Goal: Information Seeking & Learning: Learn about a topic

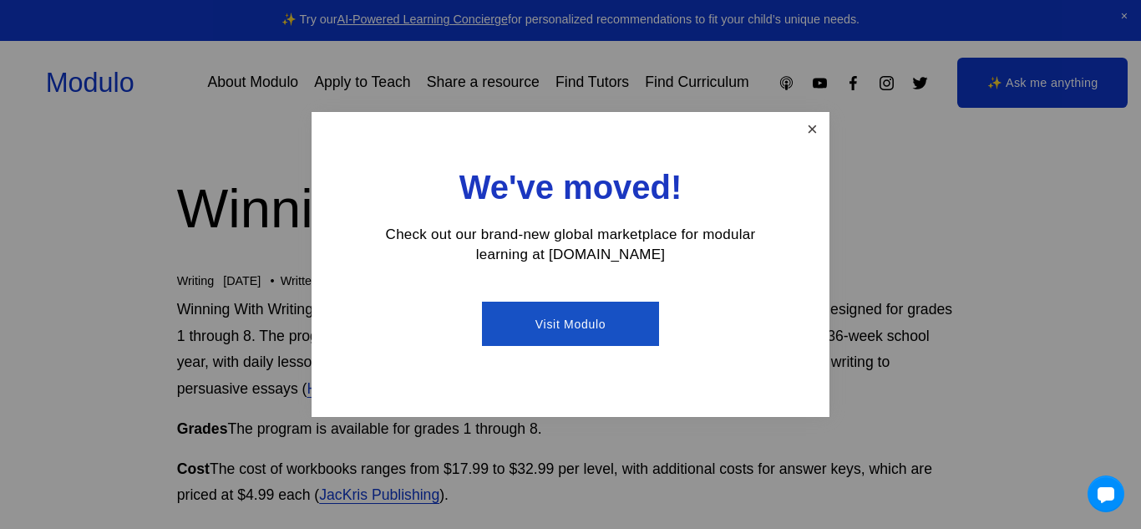
click at [823, 134] on link "Close" at bounding box center [812, 128] width 29 height 29
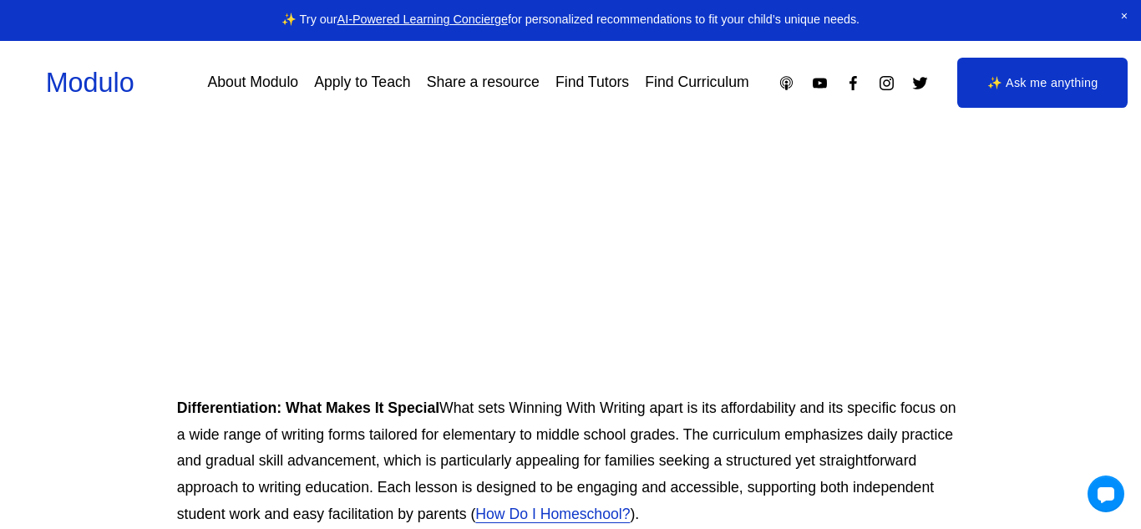
scroll to position [719, 0]
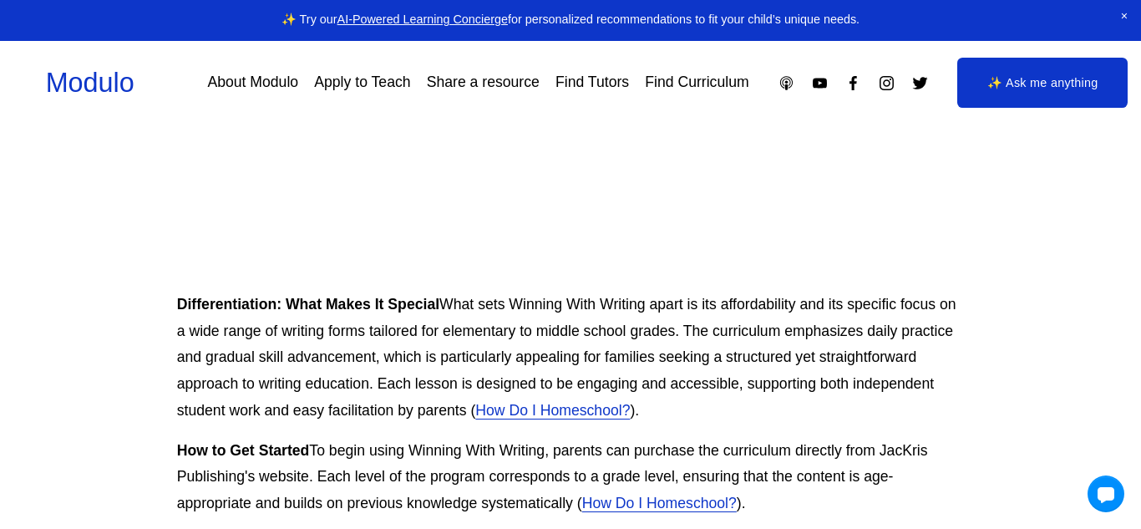
click at [504, 350] on p "Differentiation: What Makes It Special What sets Winning With Writing apart is …" at bounding box center [571, 357] width 788 height 133
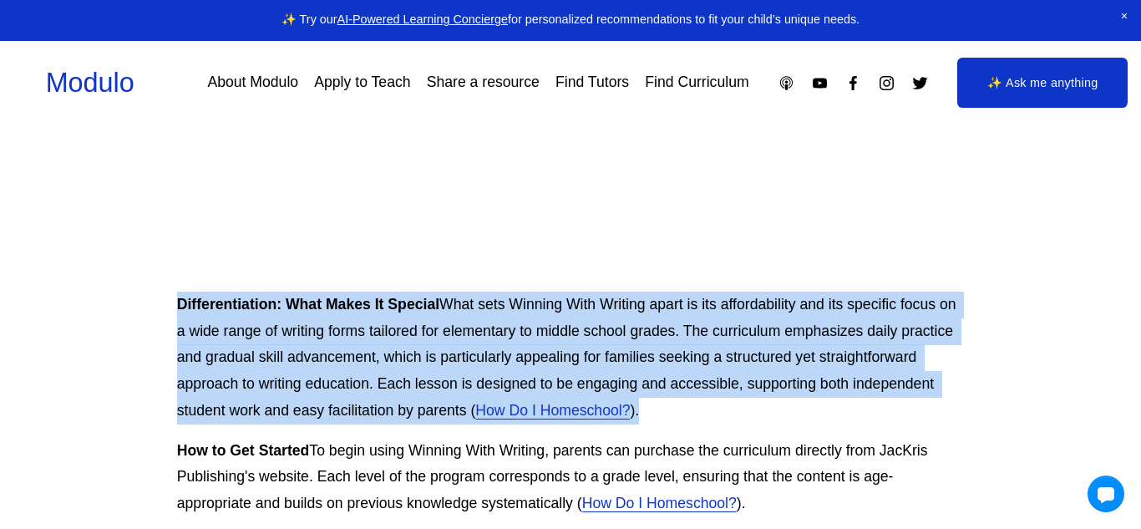
click at [504, 350] on p "Differentiation: What Makes It Special What sets Winning With Writing apart is …" at bounding box center [571, 357] width 788 height 133
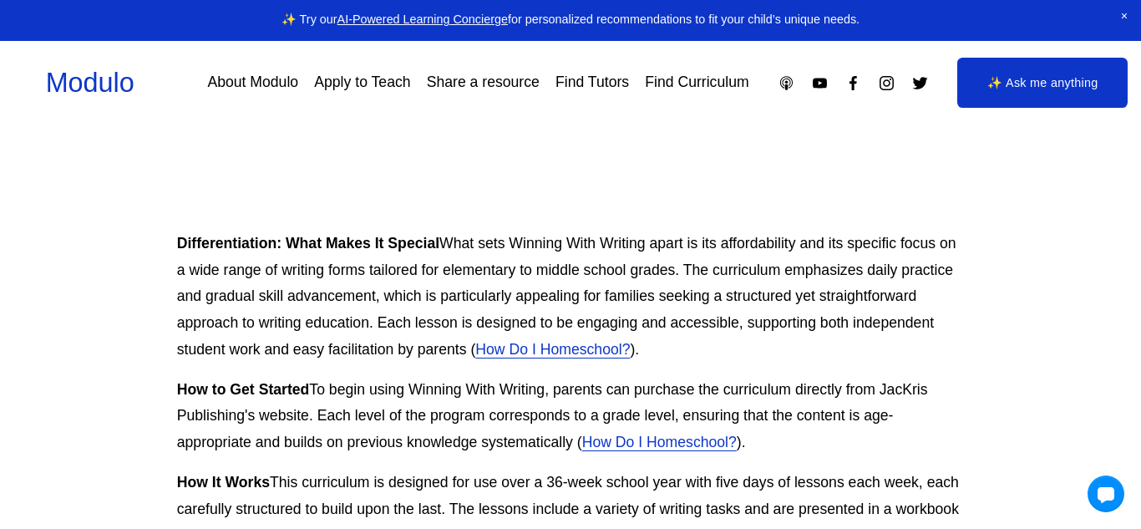
scroll to position [783, 0]
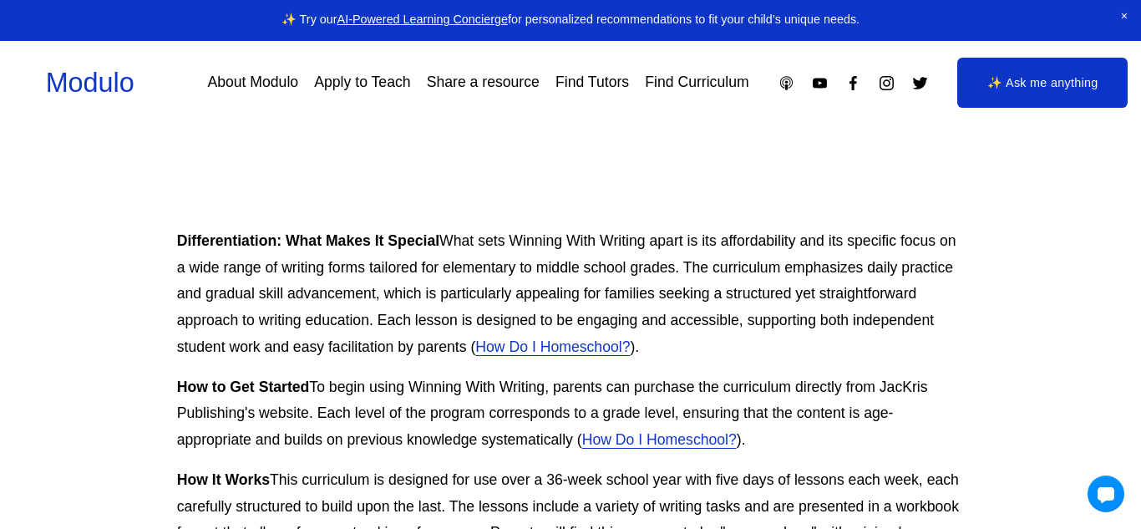
click at [504, 350] on p "Differentiation: What Makes It Special What sets Winning With Writing apart is …" at bounding box center [571, 294] width 788 height 133
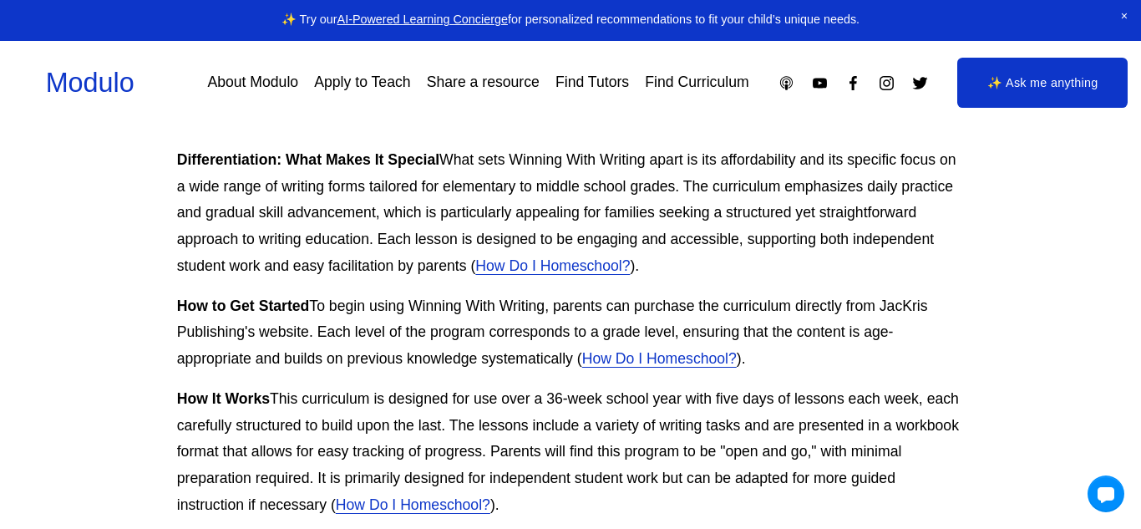
scroll to position [864, 0]
click at [436, 414] on p "How It Works This curriculum is designed for use over a 36-week school year wit…" at bounding box center [571, 451] width 788 height 133
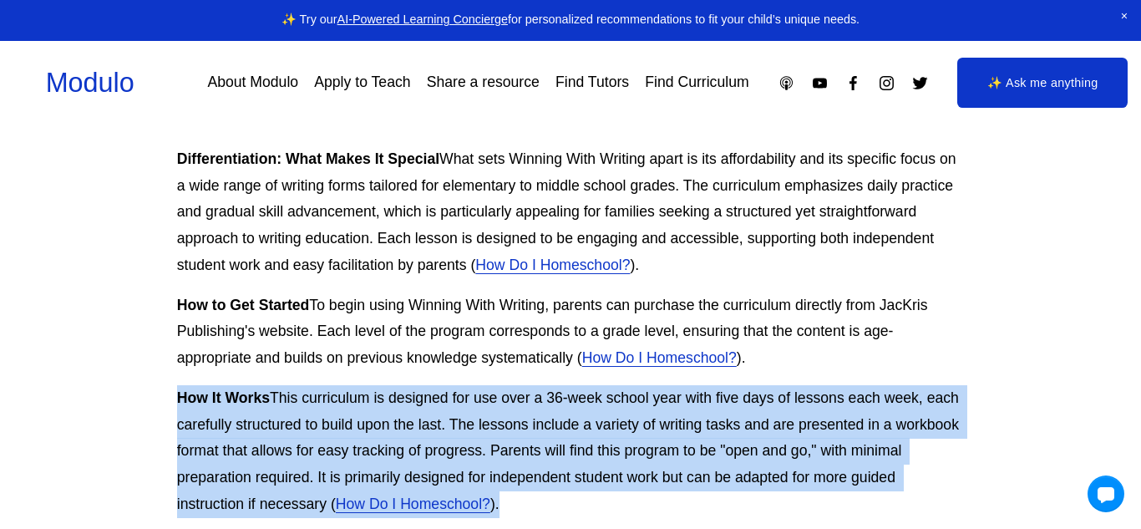
click at [436, 414] on p "How It Works This curriculum is designed for use over a 36-week school year wit…" at bounding box center [571, 451] width 788 height 133
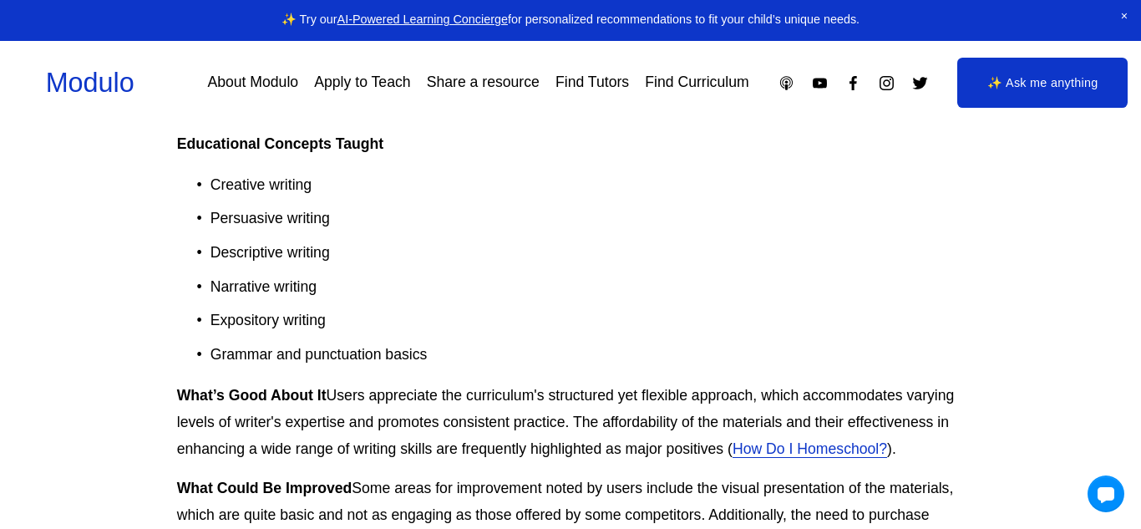
scroll to position [1271, 0]
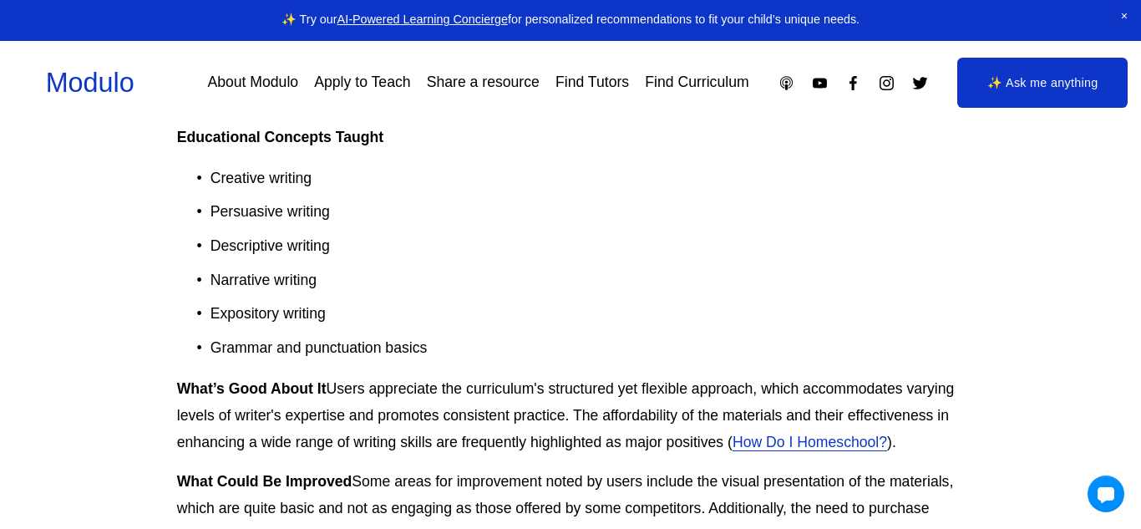
click at [338, 418] on p "What’s Good About It Users appreciate the curriculum's structured yet flexible …" at bounding box center [571, 415] width 788 height 79
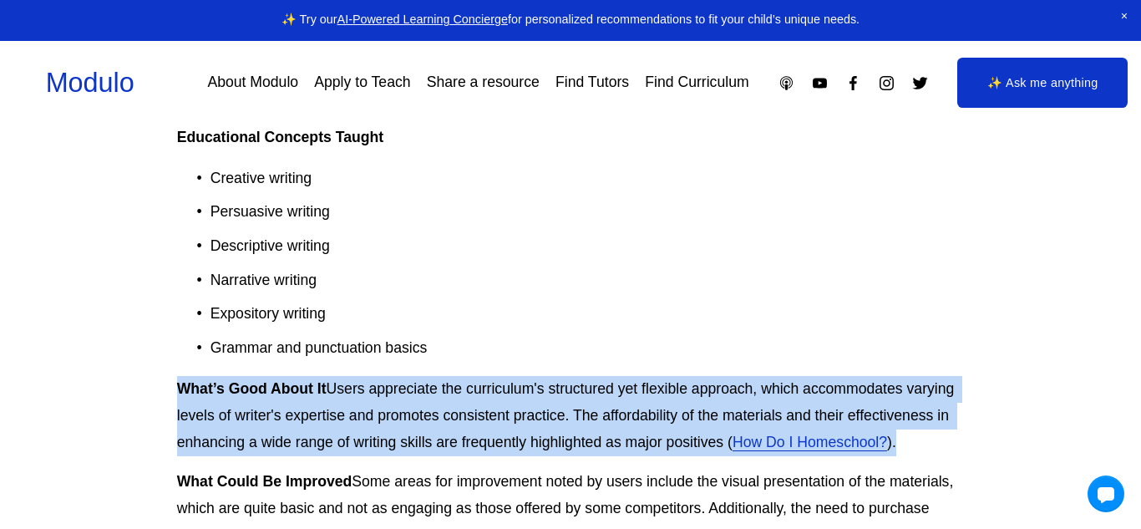
click at [338, 418] on p "What’s Good About It Users appreciate the curriculum's structured yet flexible …" at bounding box center [571, 415] width 788 height 79
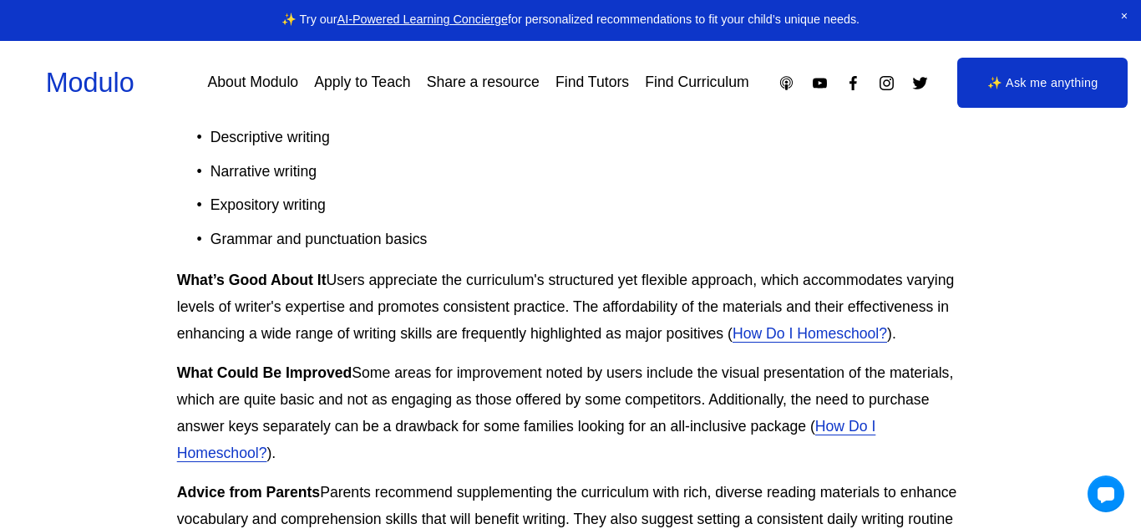
scroll to position [1383, 0]
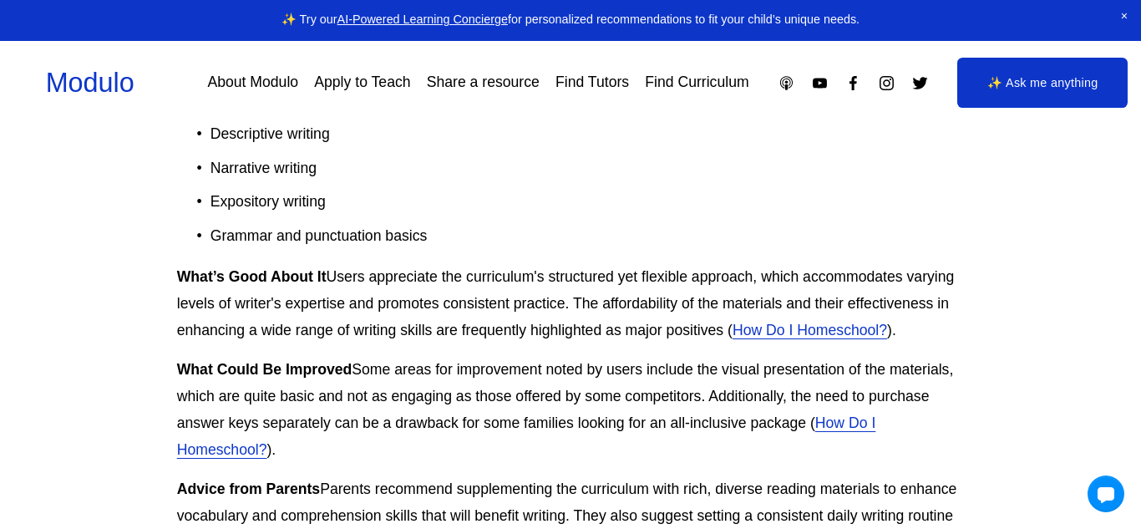
click at [344, 378] on strong "What Could Be Improved" at bounding box center [264, 369] width 175 height 17
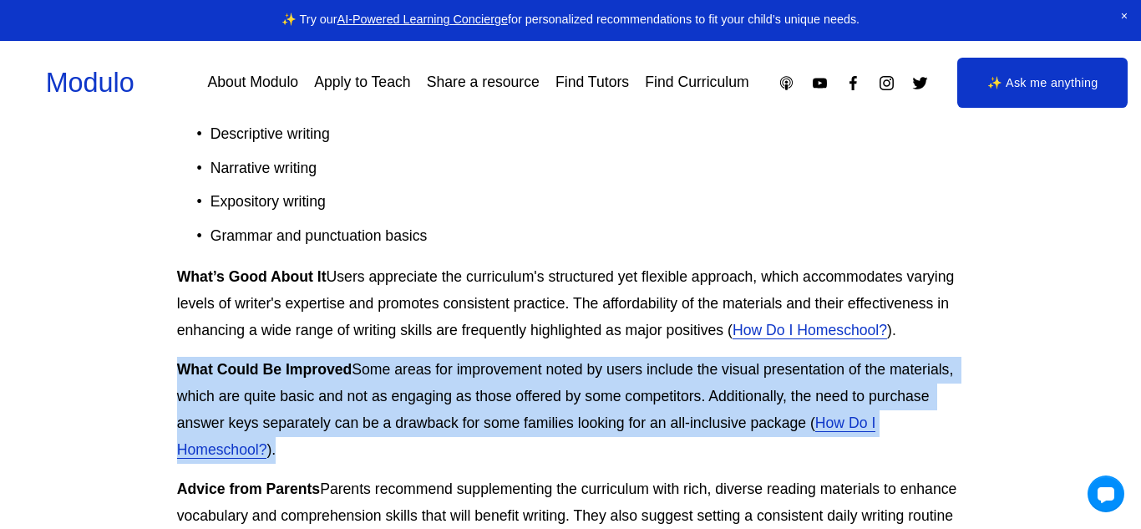
click at [344, 378] on strong "What Could Be Improved" at bounding box center [264, 369] width 175 height 17
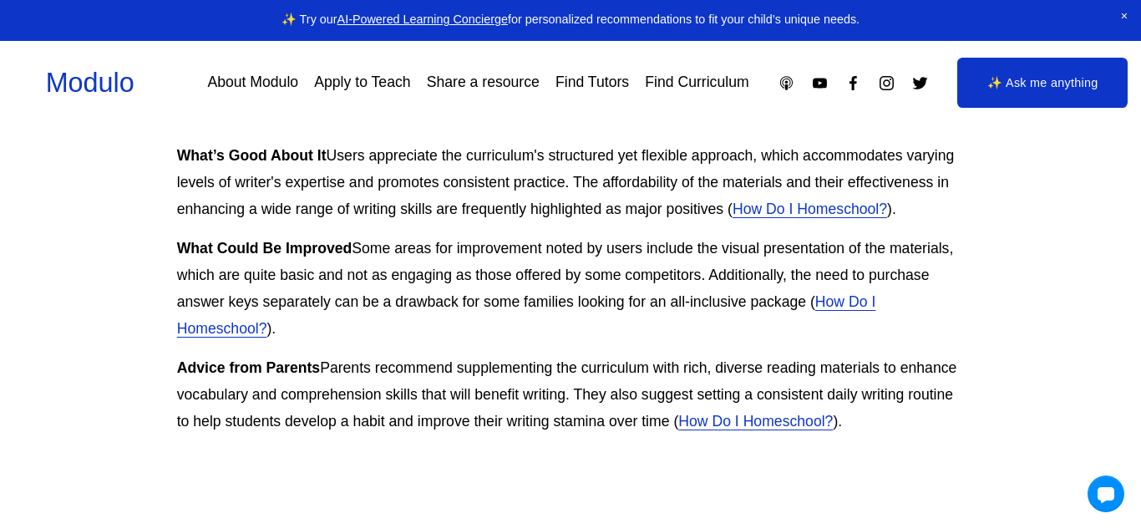
scroll to position [1505, 0]
click at [344, 393] on p "Advice from Parents Parents recommend supplementing the curriculum with rich, d…" at bounding box center [571, 393] width 788 height 79
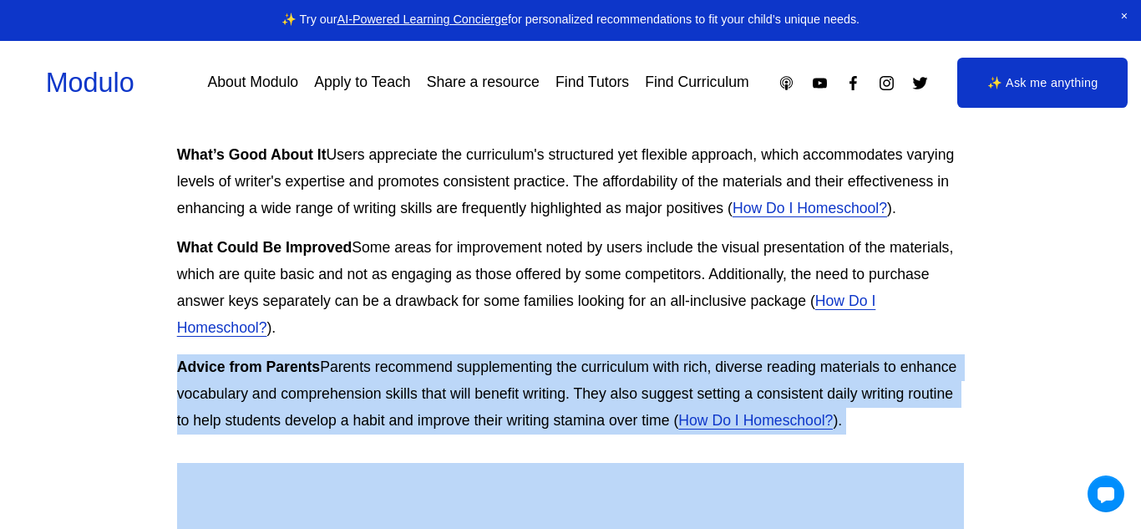
click at [344, 393] on p "Advice from Parents Parents recommend supplementing the curriculum with rich, d…" at bounding box center [571, 393] width 788 height 79
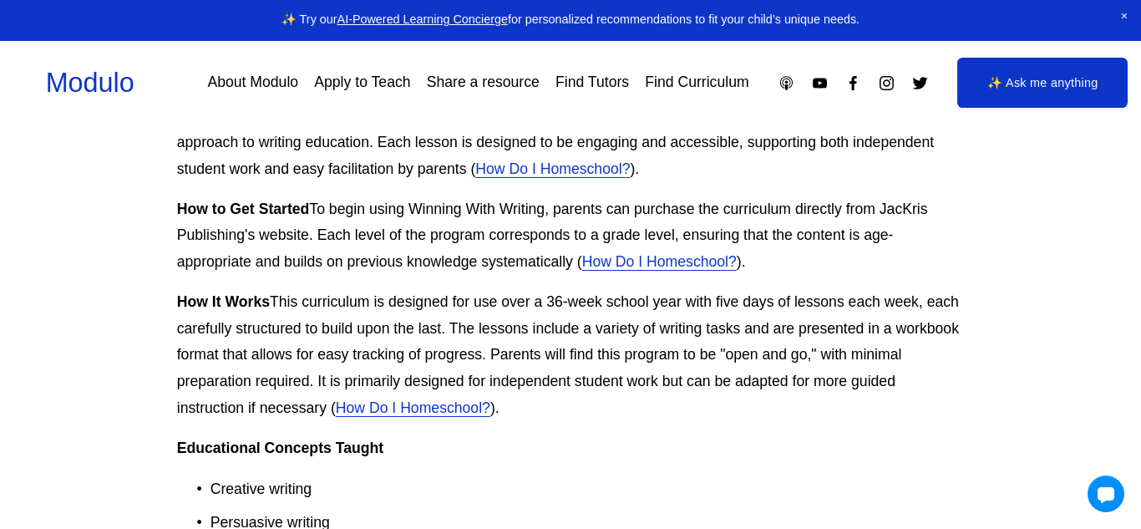
scroll to position [0, 0]
